Goal: Information Seeking & Learning: Check status

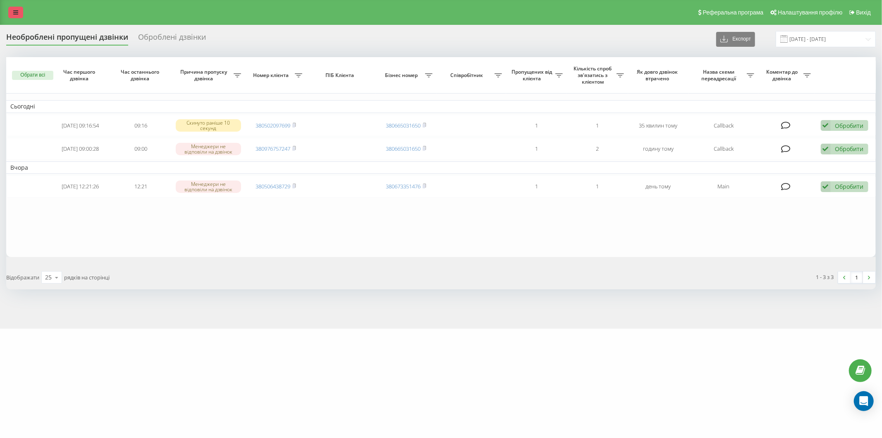
click at [12, 7] on link at bounding box center [15, 13] width 15 height 12
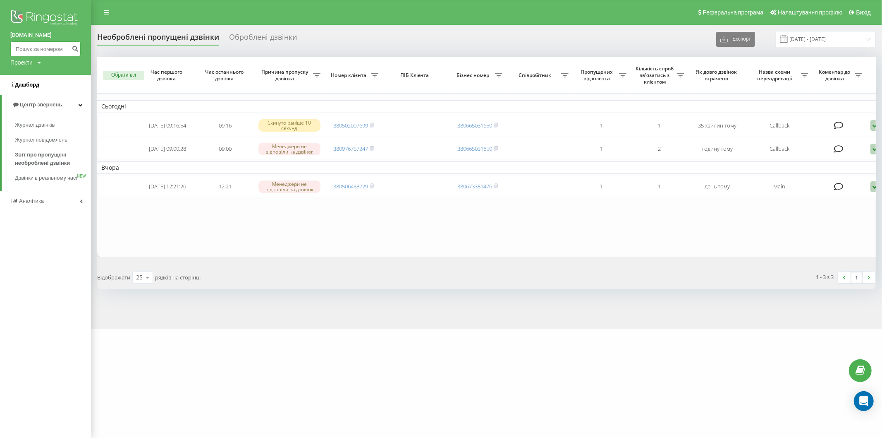
drag, startPoint x: 42, startPoint y: 50, endPoint x: 54, endPoint y: 77, distance: 30.4
click at [42, 52] on input at bounding box center [45, 48] width 70 height 15
paste input "380974524101"
type input "0974524101"
click at [75, 48] on icon "submit" at bounding box center [75, 47] width 7 height 5
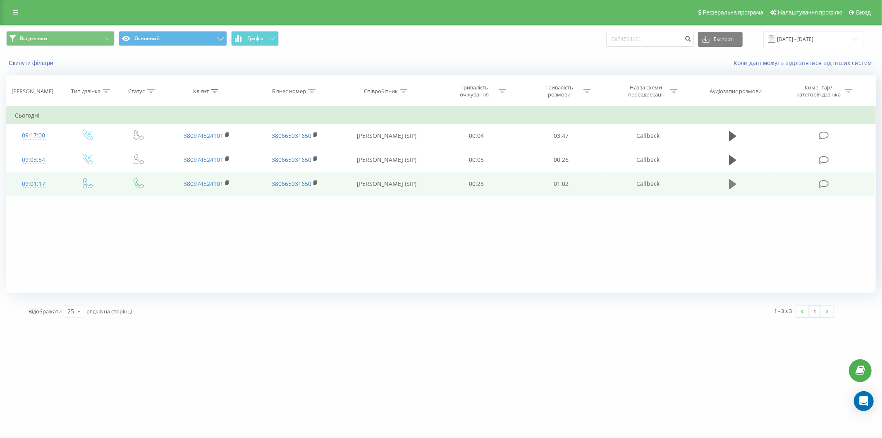
click at [729, 182] on icon at bounding box center [732, 184] width 7 height 12
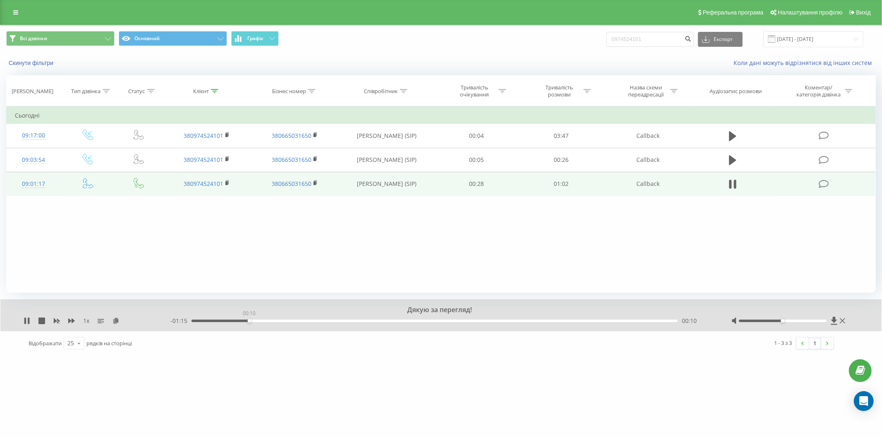
click at [249, 319] on div "00:10" at bounding box center [435, 320] width 486 height 2
click at [292, 317] on div "- 01:15 00:10 00:10" at bounding box center [440, 320] width 541 height 8
click at [298, 320] on div "00:18" at bounding box center [435, 320] width 486 height 2
click at [350, 321] on div "00:28" at bounding box center [435, 320] width 486 height 2
click at [408, 321] on div "00:28" at bounding box center [435, 320] width 486 height 2
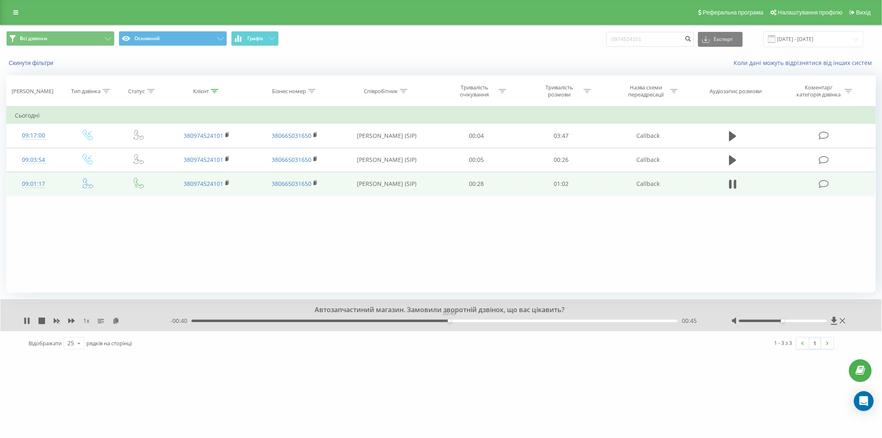
click at [449, 321] on div "00:45" at bounding box center [435, 320] width 486 height 2
drag, startPoint x: 502, startPoint y: 321, endPoint x: 522, endPoint y: 320, distance: 19.9
click at [509, 321] on div "00:46" at bounding box center [435, 320] width 486 height 2
click at [549, 320] on div "00:57" at bounding box center [435, 320] width 486 height 2
click at [607, 320] on div "01:05" at bounding box center [435, 320] width 486 height 2
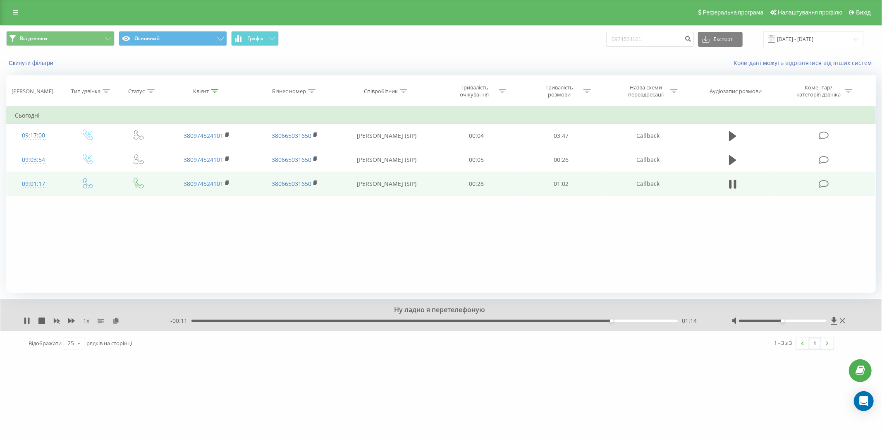
click at [643, 321] on div "01:14" at bounding box center [435, 320] width 486 height 2
click at [26, 318] on icon at bounding box center [27, 320] width 7 height 7
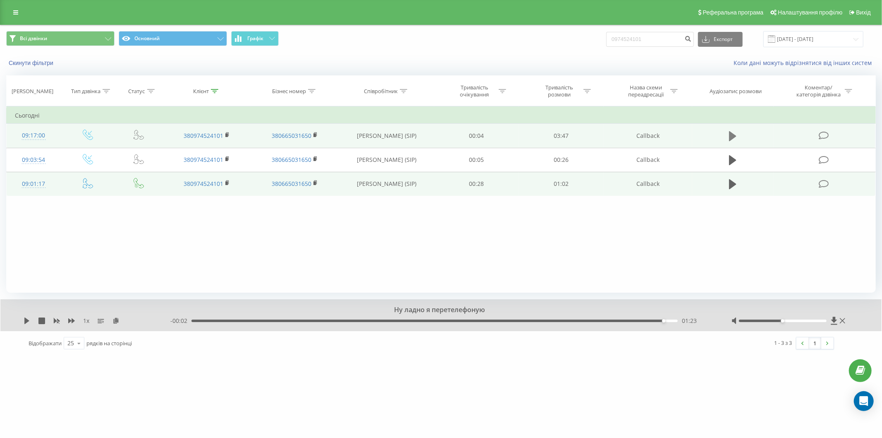
click at [736, 133] on icon at bounding box center [732, 136] width 7 height 12
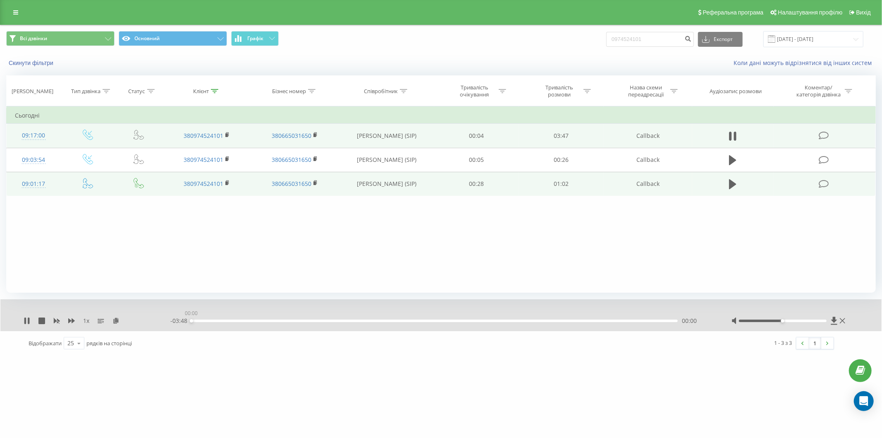
click at [236, 319] on div "00:00" at bounding box center [435, 320] width 486 height 2
click at [308, 319] on div "00:54" at bounding box center [435, 320] width 486 height 2
click at [363, 320] on div "00:00" at bounding box center [435, 320] width 486 height 2
click at [416, 321] on div "01:21" at bounding box center [435, 320] width 486 height 2
click at [495, 321] on div "01:47" at bounding box center [435, 320] width 486 height 2
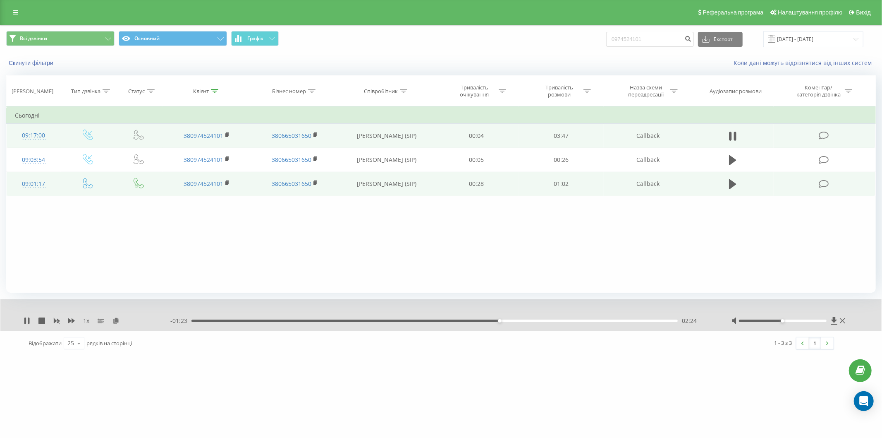
click at [568, 318] on div "- 01:23 02:24 02:24" at bounding box center [440, 320] width 541 height 8
click at [570, 320] on div "02:25" at bounding box center [435, 320] width 486 height 2
click at [611, 321] on div "02:58" at bounding box center [435, 320] width 486 height 2
click at [641, 321] on div "03:18" at bounding box center [435, 320] width 486 height 2
click at [660, 320] on div "03:31" at bounding box center [435, 320] width 486 height 2
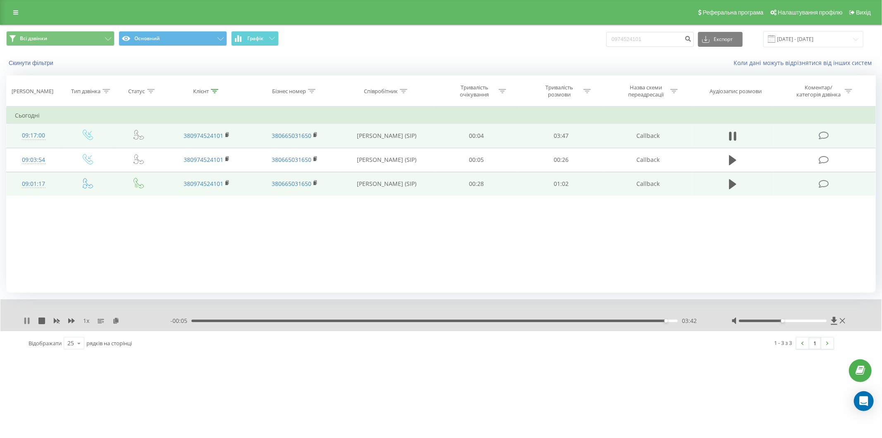
click at [25, 320] on icon at bounding box center [25, 320] width 2 height 7
drag, startPoint x: 14, startPoint y: 13, endPoint x: 137, endPoint y: 140, distance: 176.7
click at [13, 14] on icon at bounding box center [15, 13] width 5 height 6
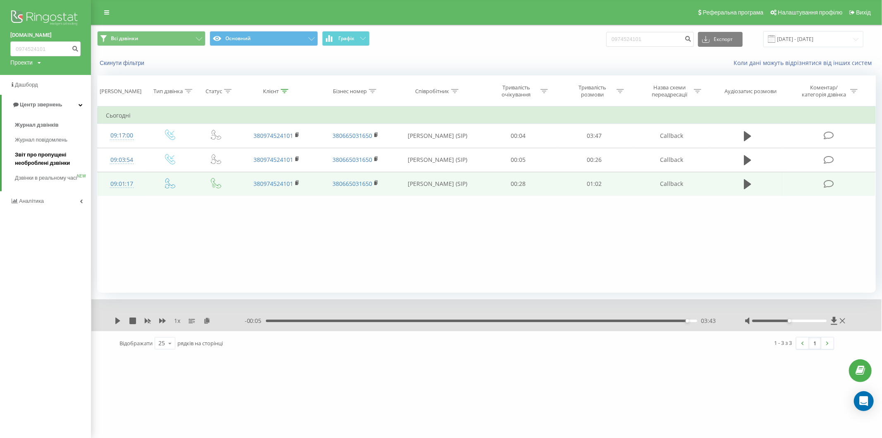
drag, startPoint x: 43, startPoint y: 153, endPoint x: 54, endPoint y: 162, distance: 14.1
click at [42, 153] on span "Звіт про пропущені необроблені дзвінки" at bounding box center [51, 159] width 72 height 17
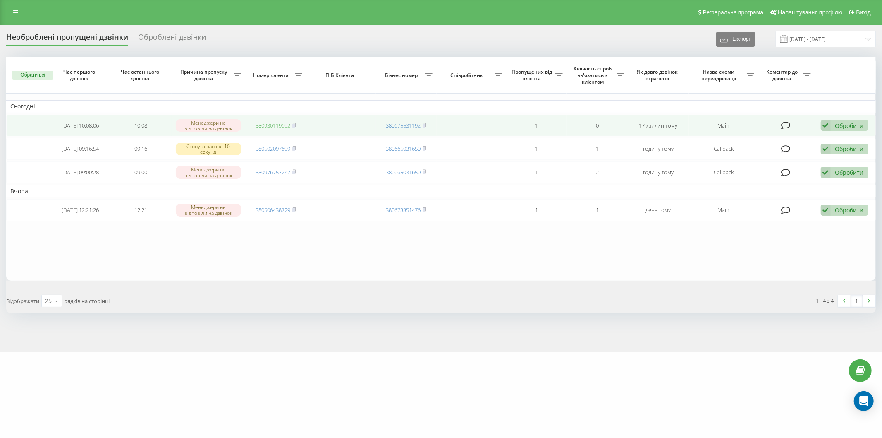
click at [270, 124] on link "380930119692" at bounding box center [273, 125] width 35 height 7
click at [266, 123] on link "380930119692" at bounding box center [273, 125] width 35 height 7
click at [284, 124] on link "380930119692" at bounding box center [273, 125] width 35 height 7
